Goal: Navigation & Orientation: Find specific page/section

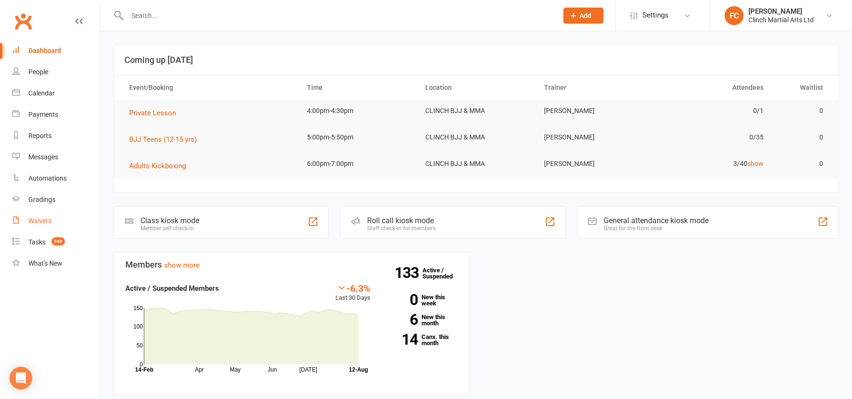
click at [36, 219] on div "Waivers" at bounding box center [39, 221] width 23 height 8
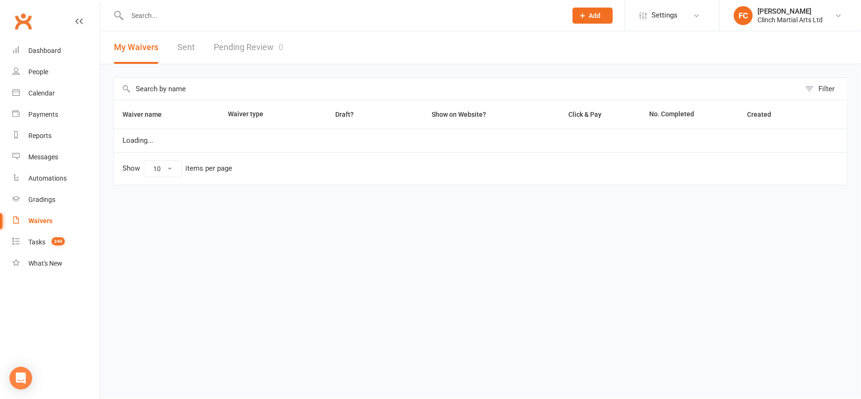
click at [377, 64] on div "Filter Waiver name Waiver type Draft? Show on Website? Click & Pay No. Complete…" at bounding box center [480, 138] width 761 height 148
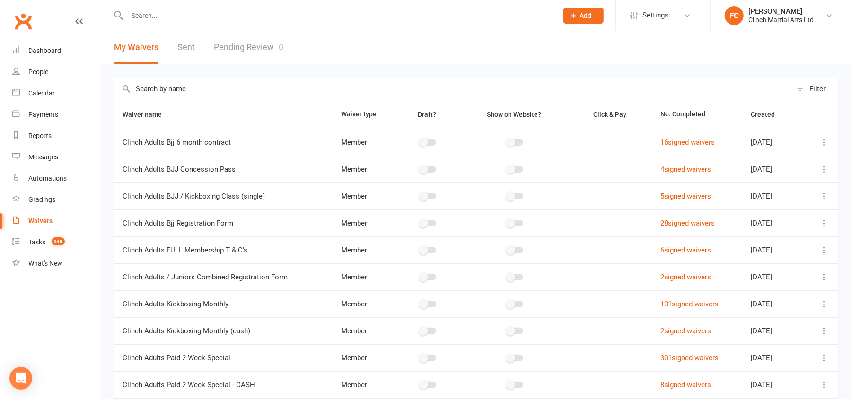
click at [185, 44] on link "Sent" at bounding box center [185, 47] width 17 height 33
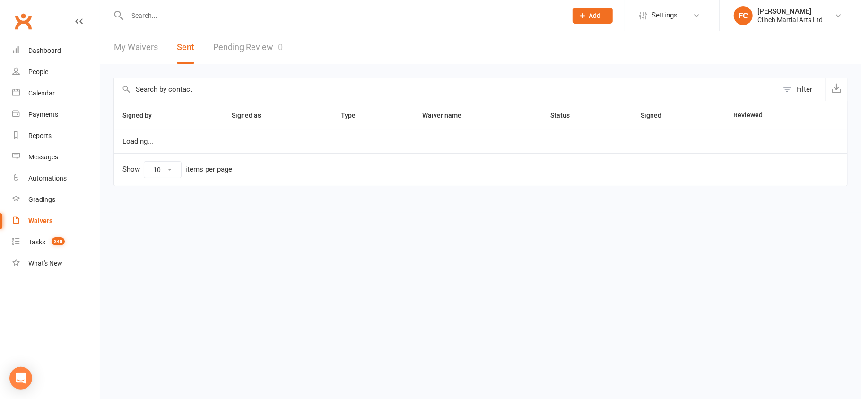
click at [252, 47] on link "Pending Review 0" at bounding box center [248, 47] width 70 height 33
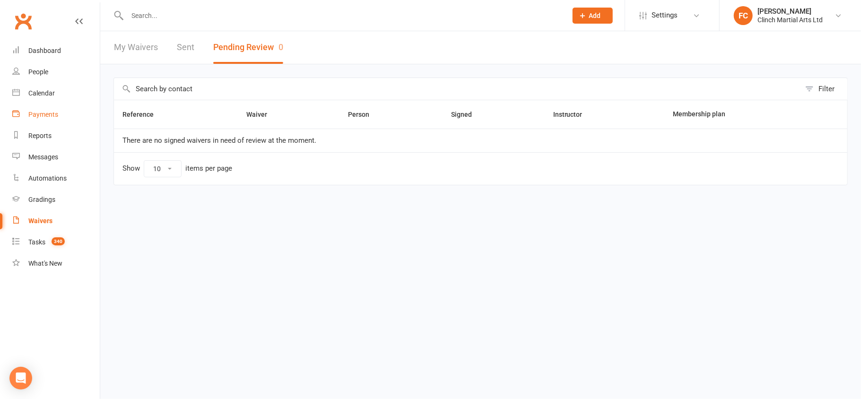
click at [39, 113] on div "Payments" at bounding box center [43, 115] width 30 height 8
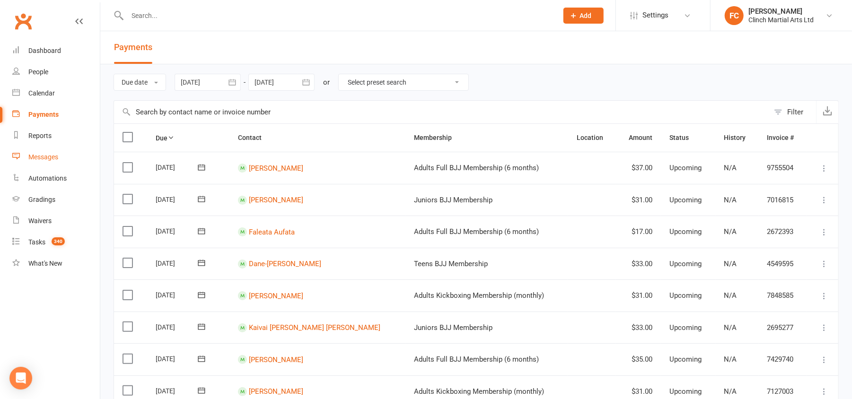
click at [47, 159] on div "Messages" at bounding box center [43, 157] width 30 height 8
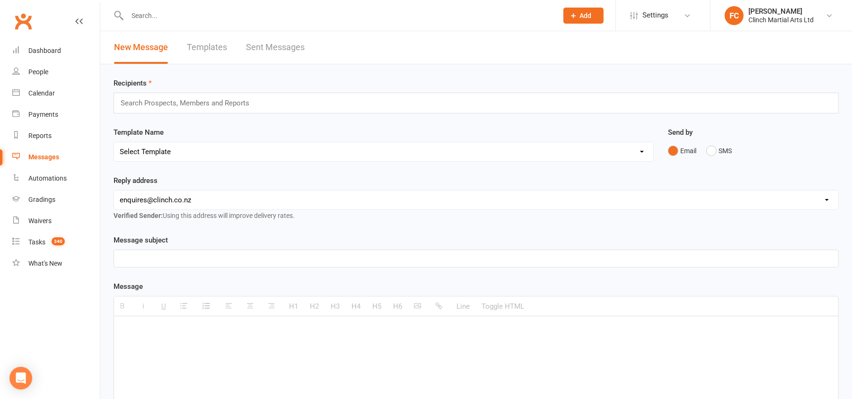
click at [205, 51] on link "Templates" at bounding box center [207, 47] width 40 height 33
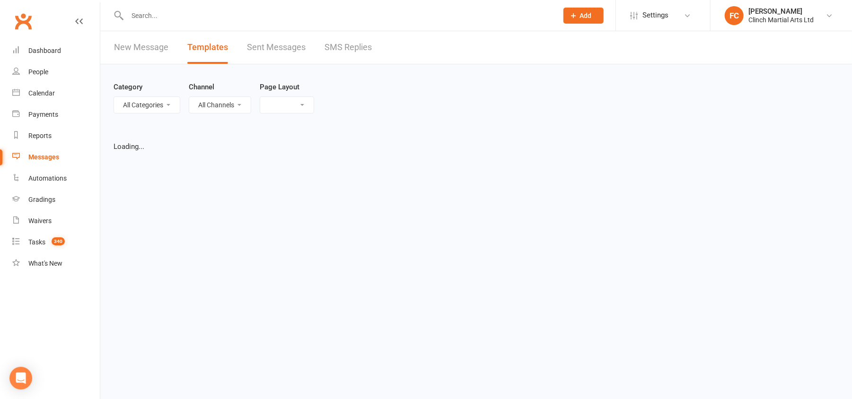
select select "list"
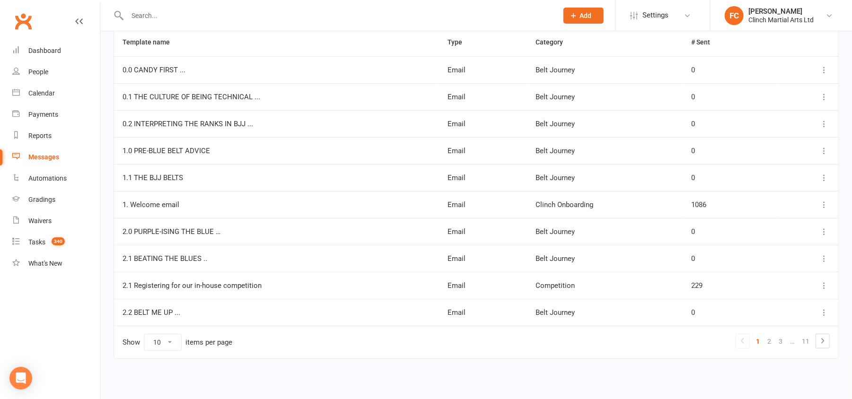
scroll to position [66, 0]
